Goal: Communication & Community: Share content

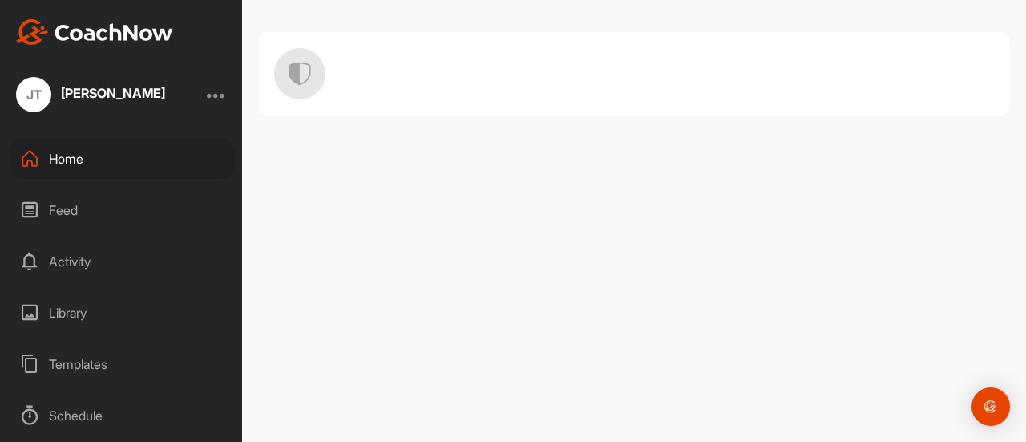
scroll to position [26, 0]
click at [90, 157] on font "Maison" at bounding box center [69, 159] width 41 height 16
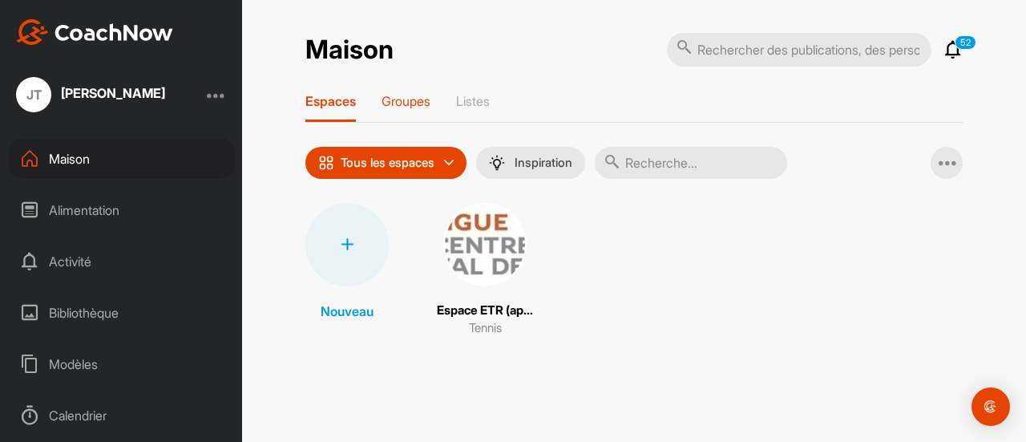
click at [405, 105] on font "Groupes" at bounding box center [405, 101] width 49 height 16
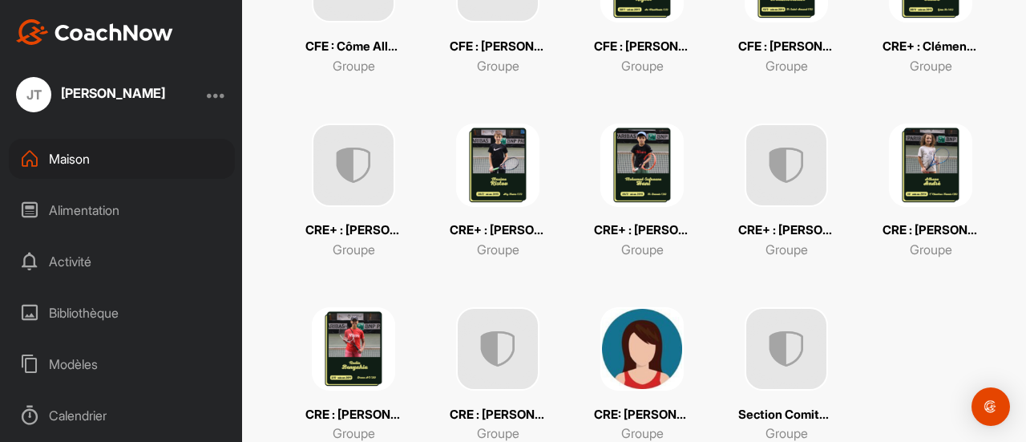
scroll to position [455, 0]
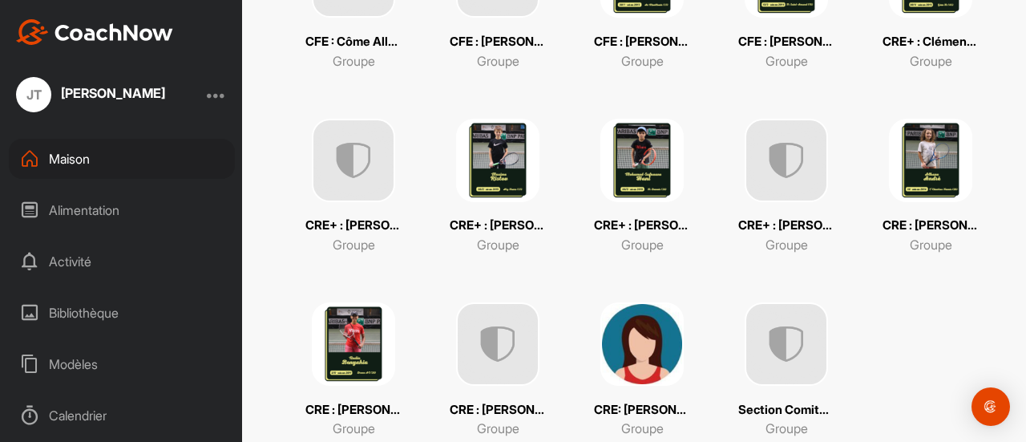
click at [494, 334] on img at bounding box center [497, 343] width 83 height 83
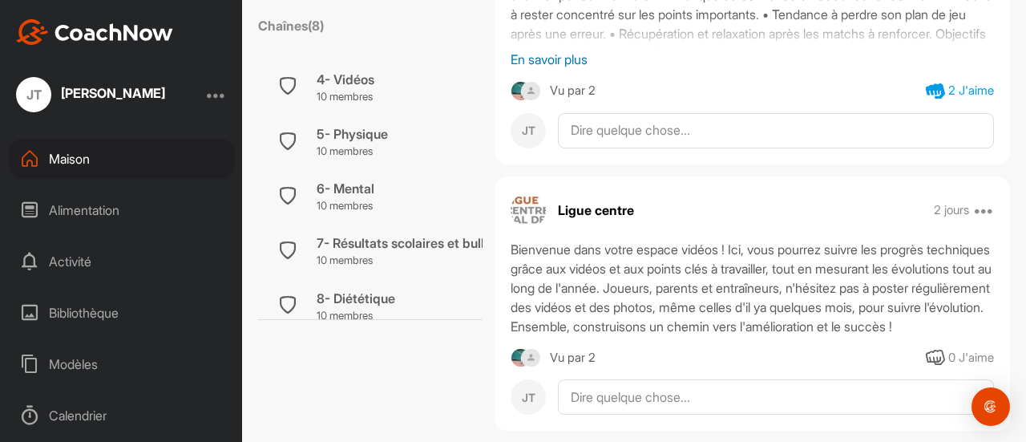
scroll to position [235, 0]
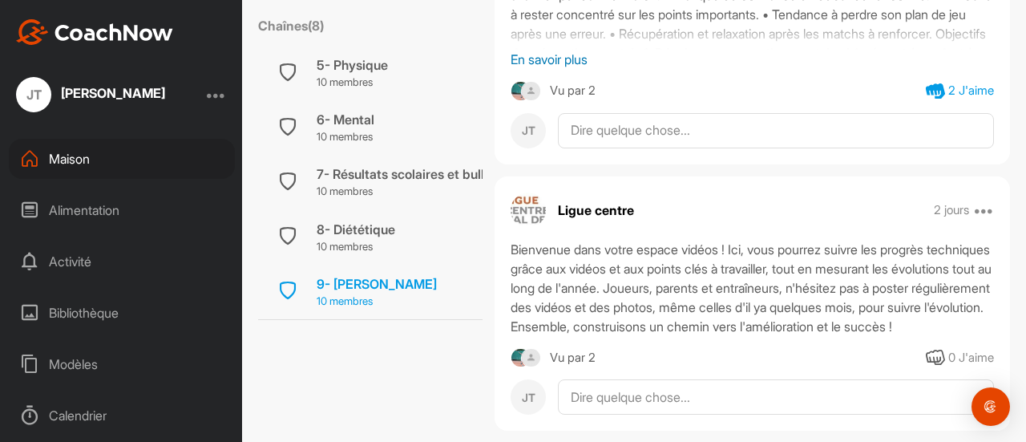
click at [373, 294] on font "10 membres" at bounding box center [345, 300] width 56 height 13
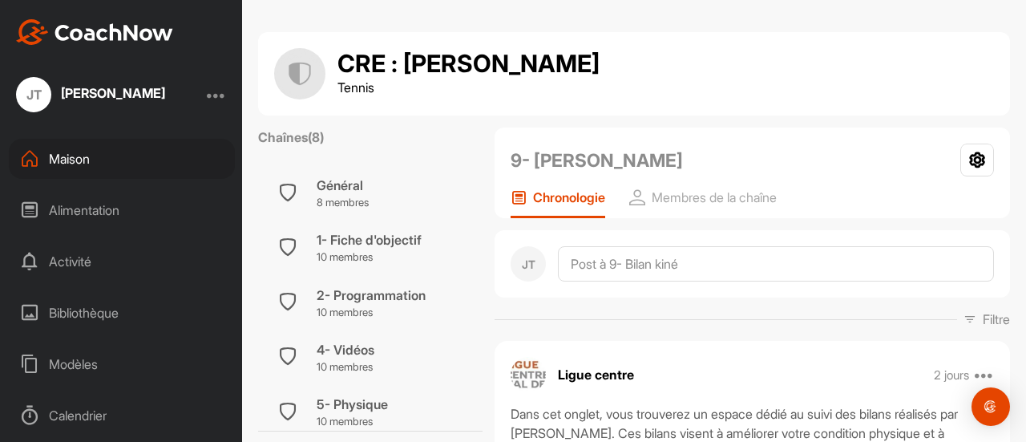
click at [220, 94] on div at bounding box center [216, 94] width 19 height 19
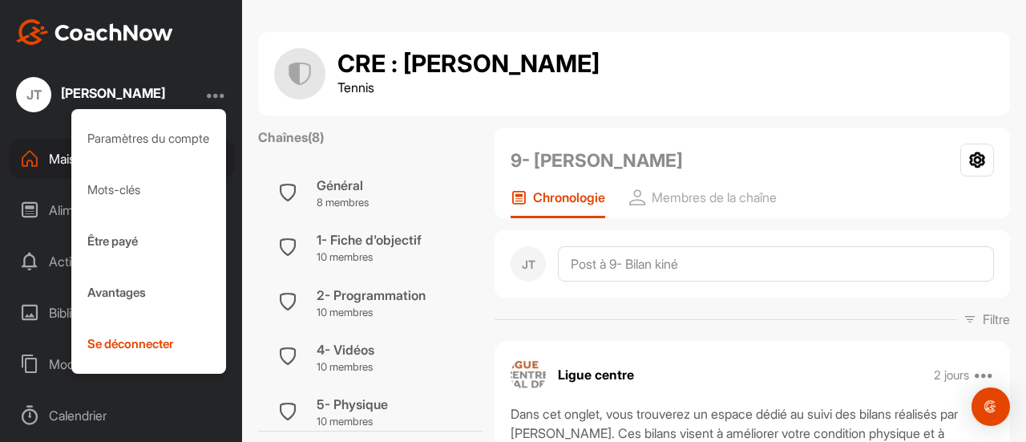
click at [220, 94] on div at bounding box center [216, 94] width 19 height 19
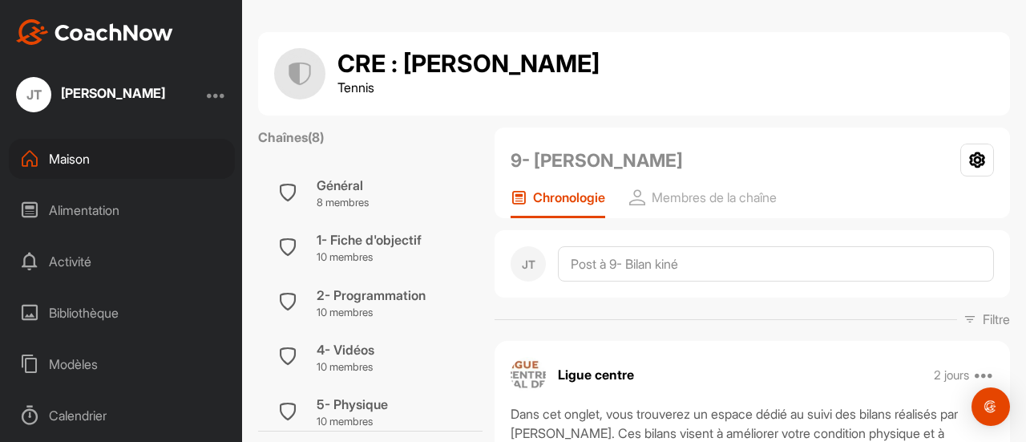
click at [79, 260] on font "Activité" at bounding box center [70, 261] width 42 height 16
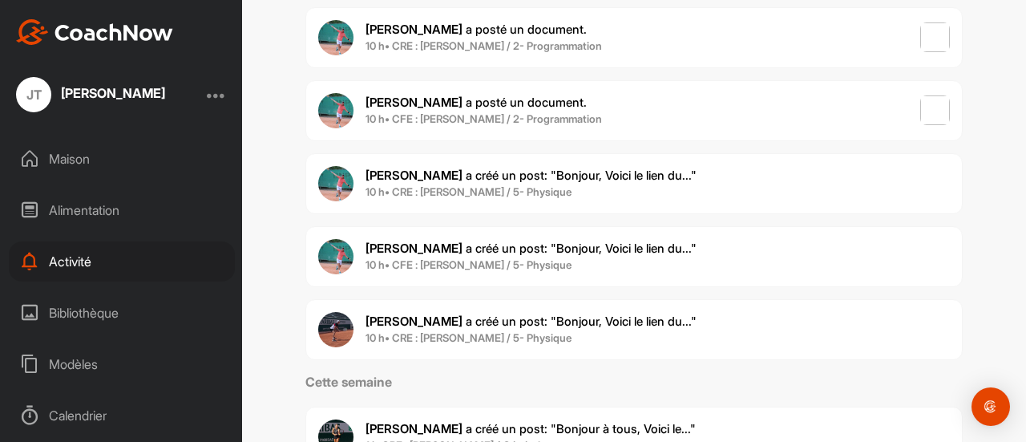
scroll to position [373, 0]
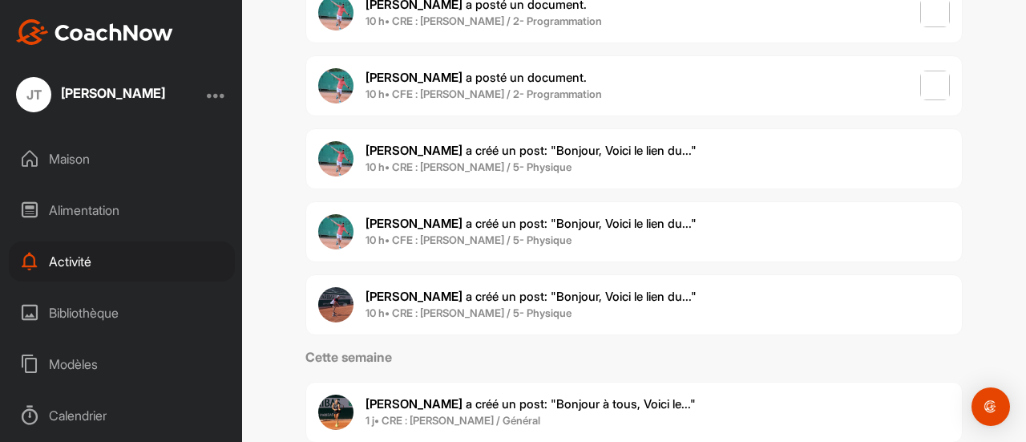
click at [562, 295] on font ": "Bonjour, Voici le lien du..."" at bounding box center [620, 295] width 152 height 15
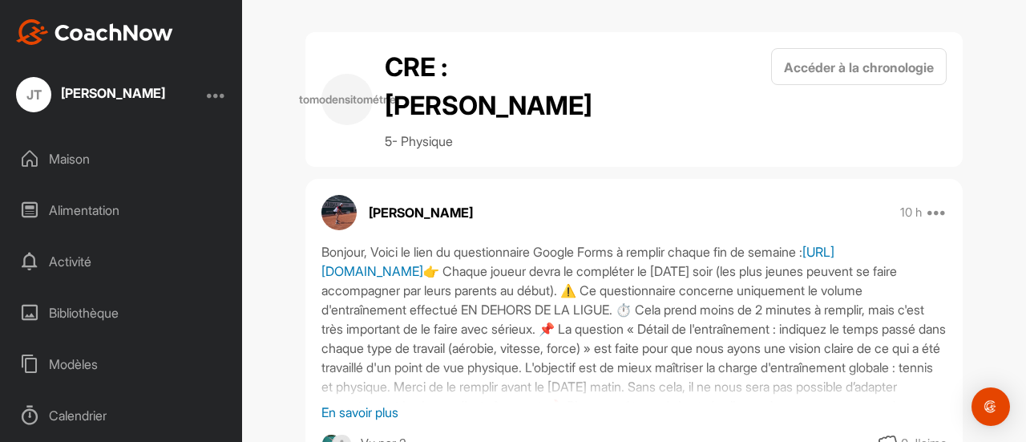
click at [574, 272] on font "[URL][DOMAIN_NAME]" at bounding box center [577, 261] width 513 height 35
